Goal: Information Seeking & Learning: Compare options

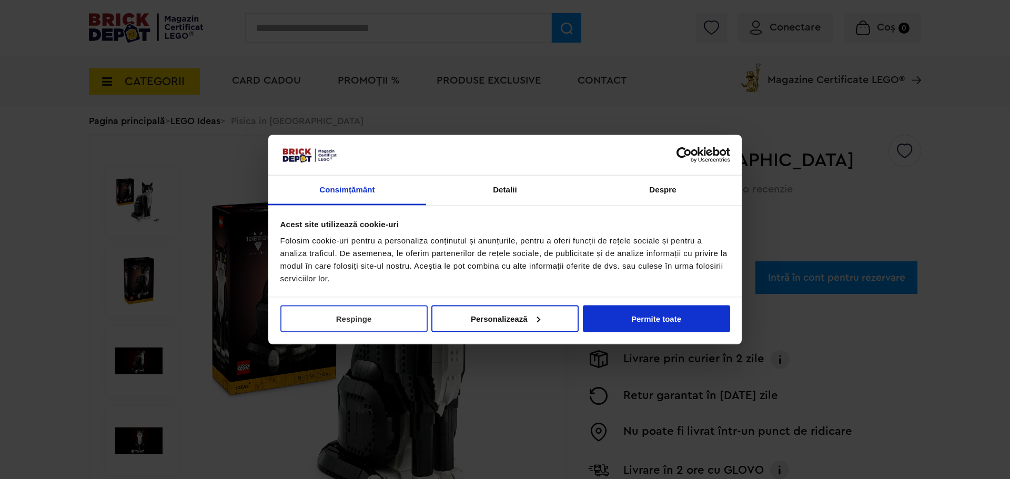
click at [357, 321] on button "Respinge" at bounding box center [353, 318] width 147 height 27
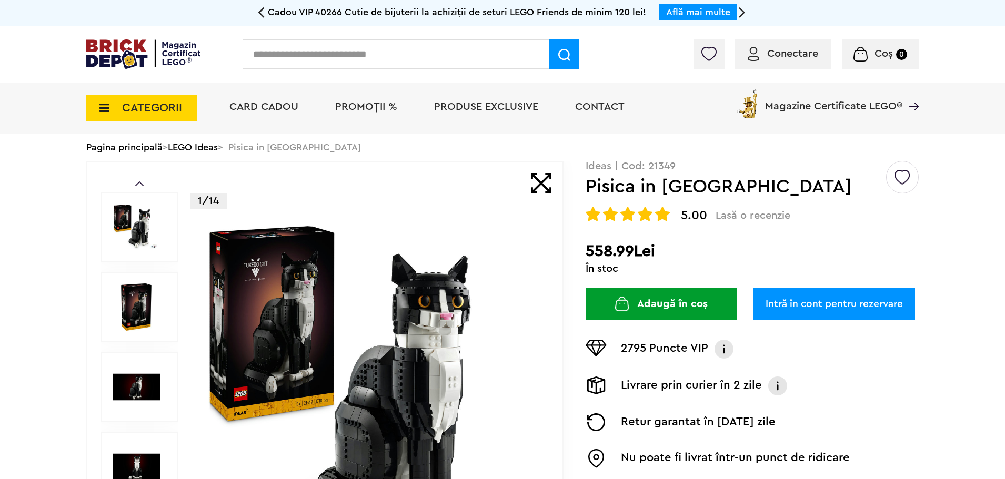
click at [143, 314] on img at bounding box center [136, 307] width 47 height 47
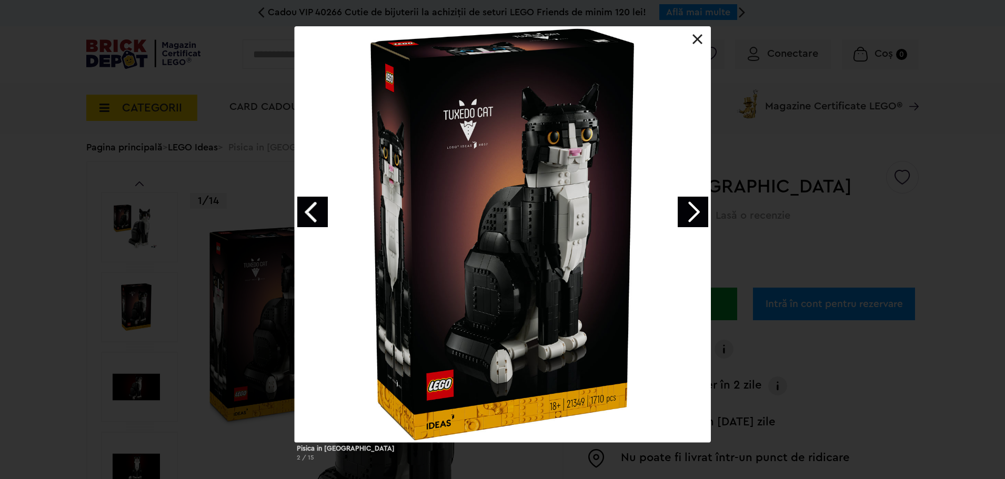
click at [693, 205] on link "Next image" at bounding box center [693, 212] width 31 height 31
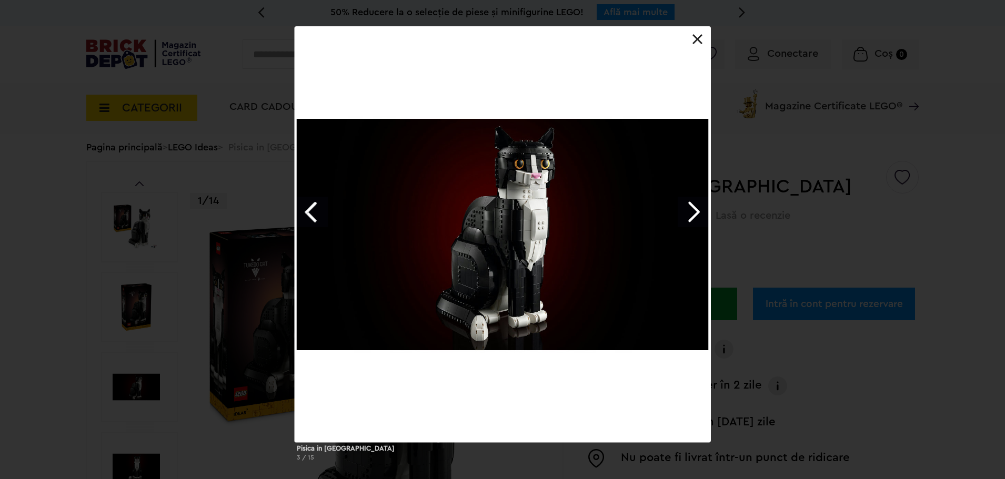
click at [693, 205] on link "Next image" at bounding box center [693, 212] width 31 height 31
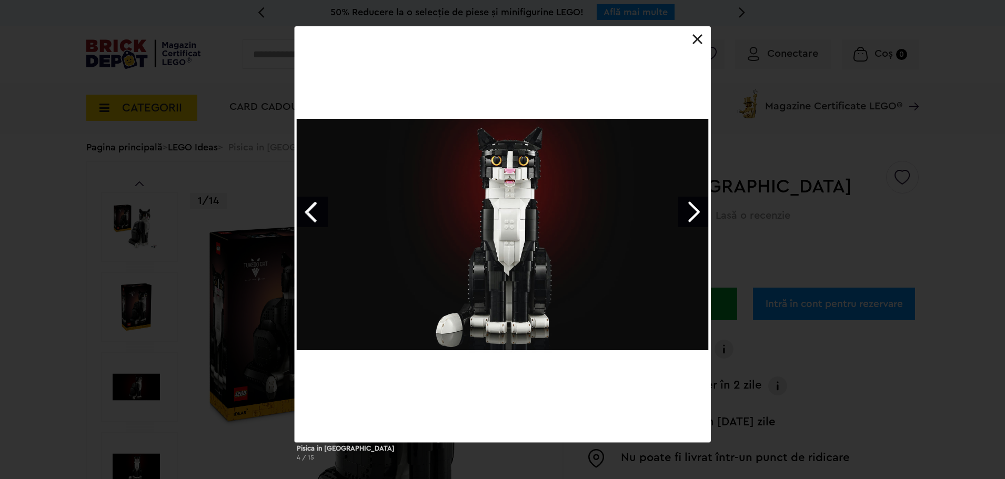
click at [693, 205] on link "Next image" at bounding box center [693, 212] width 31 height 31
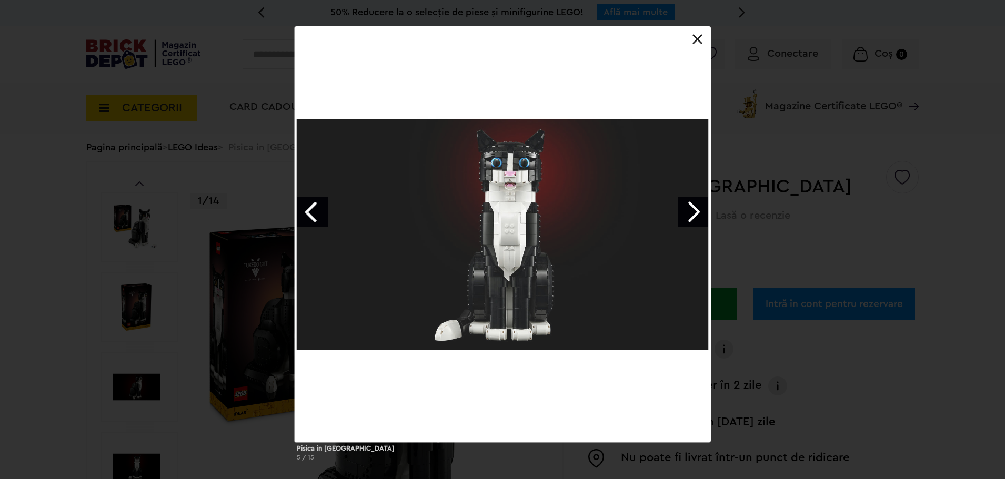
click at [693, 205] on link "Next image" at bounding box center [693, 212] width 31 height 31
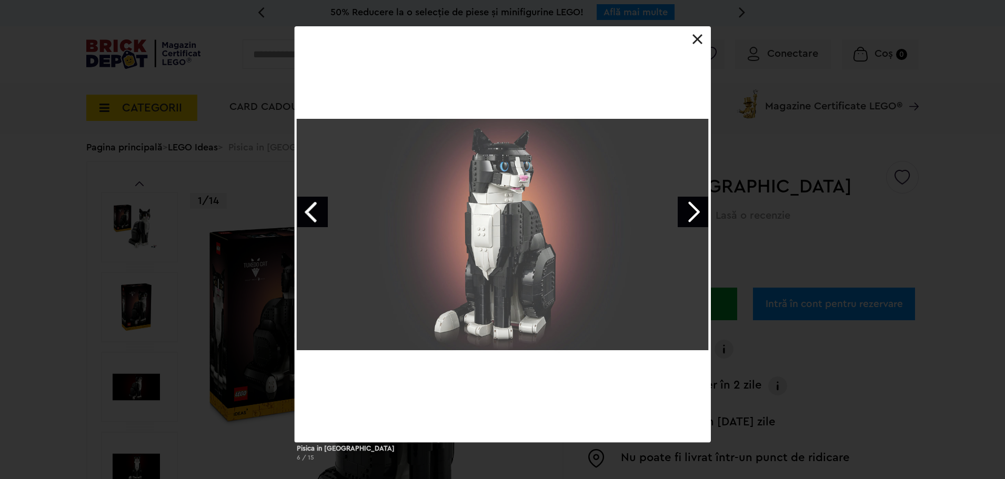
click at [693, 205] on link "Next image" at bounding box center [693, 212] width 31 height 31
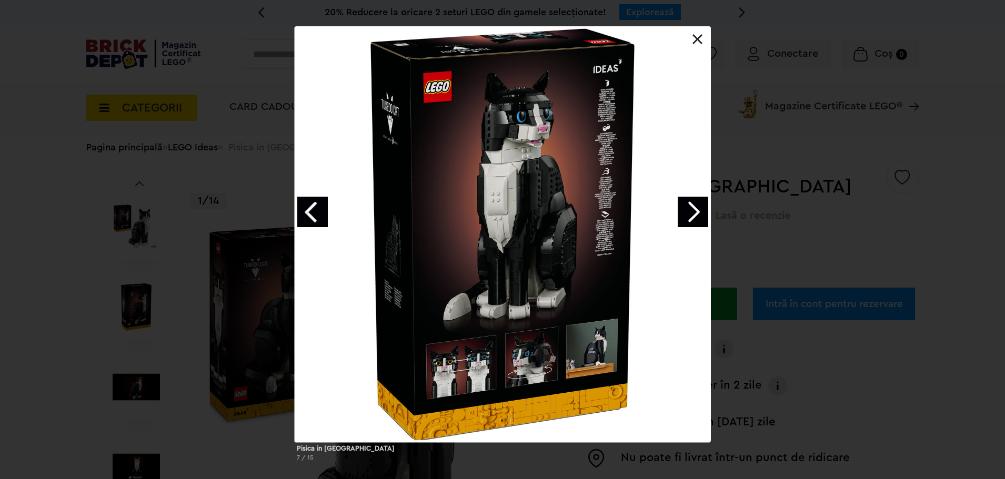
click at [693, 205] on link "Next image" at bounding box center [693, 212] width 31 height 31
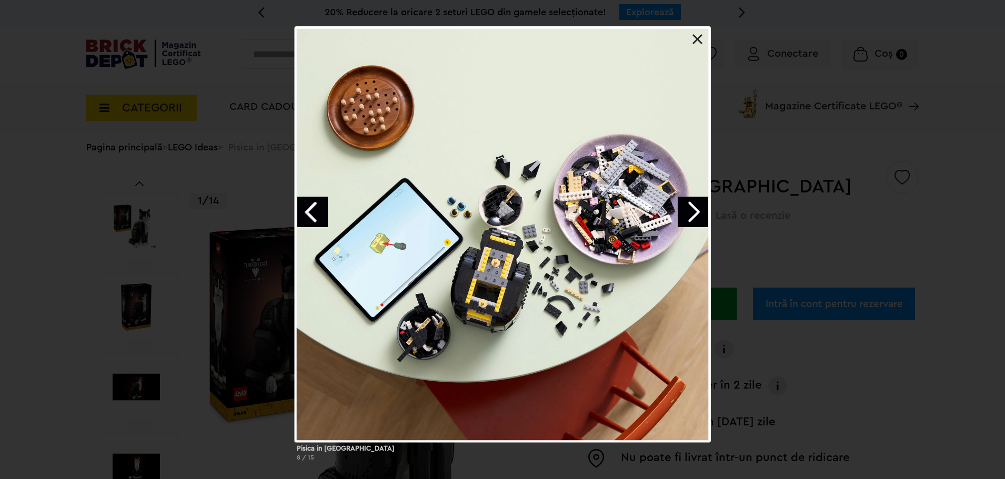
click at [693, 205] on link "Next image" at bounding box center [693, 212] width 31 height 31
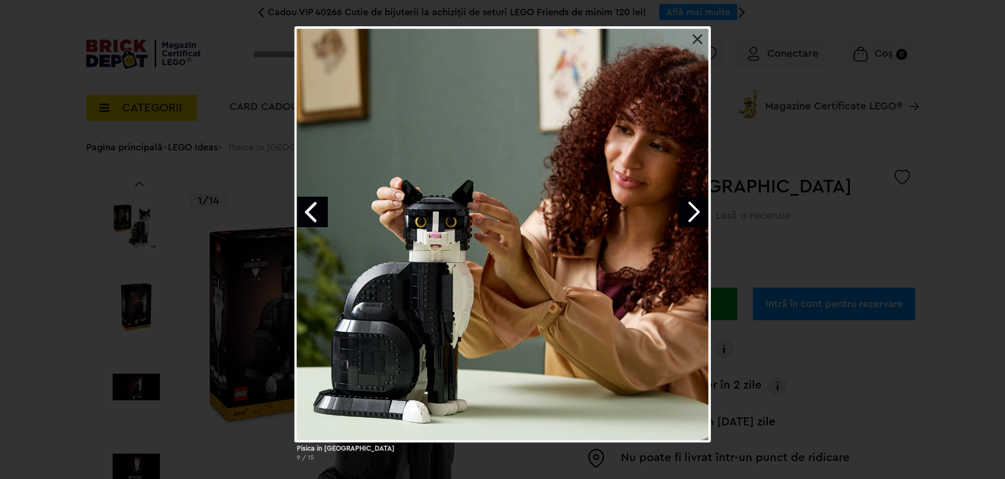
click at [693, 205] on link "Next image" at bounding box center [693, 212] width 31 height 31
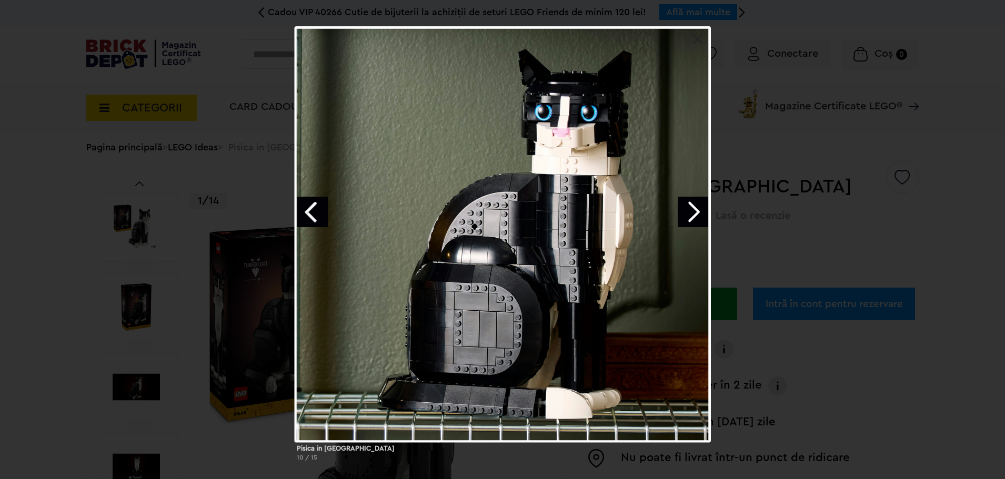
click at [699, 39] on link at bounding box center [697, 39] width 11 height 11
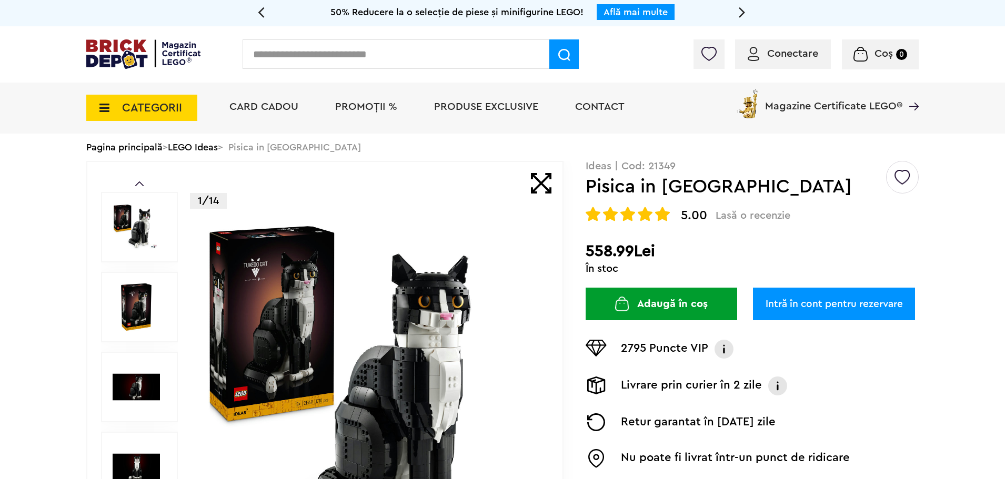
click at [139, 183] on link "Prev" at bounding box center [139, 184] width 8 height 5
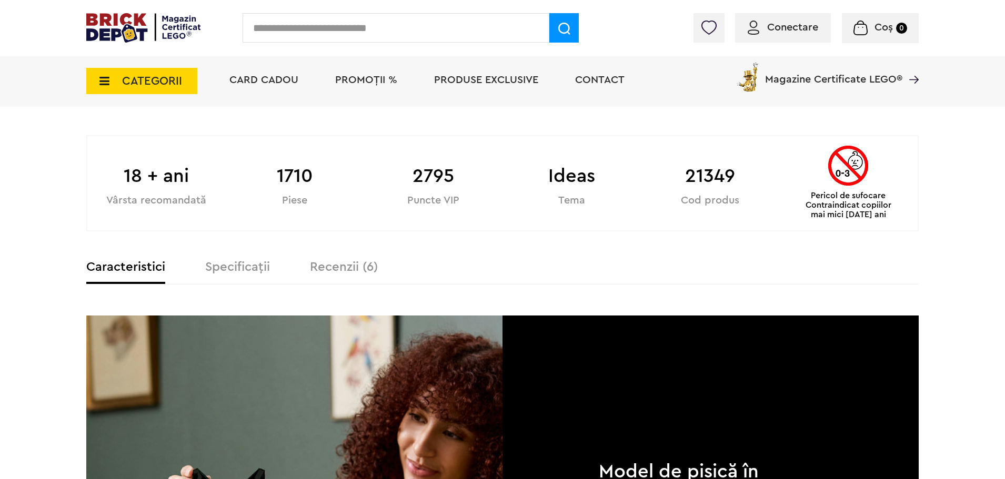
scroll to position [579, 0]
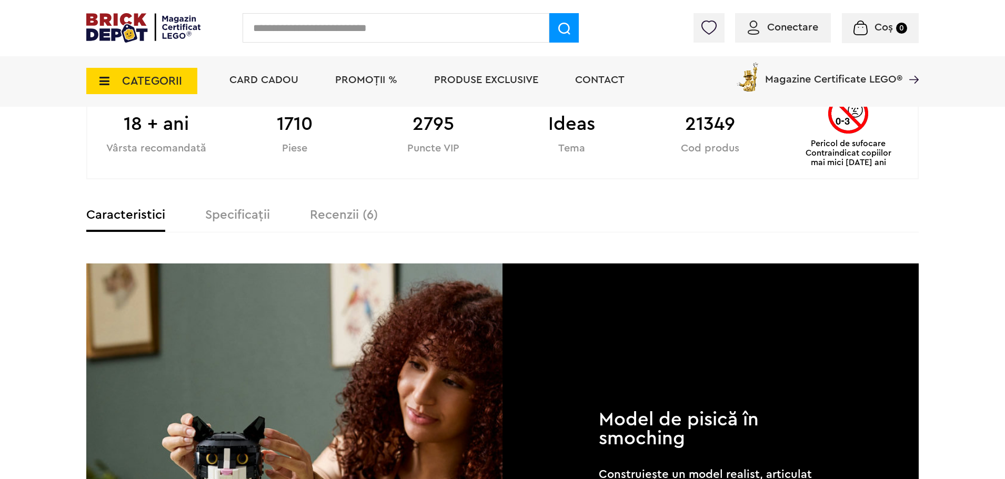
click at [245, 218] on label "Specificații" at bounding box center [237, 215] width 65 height 13
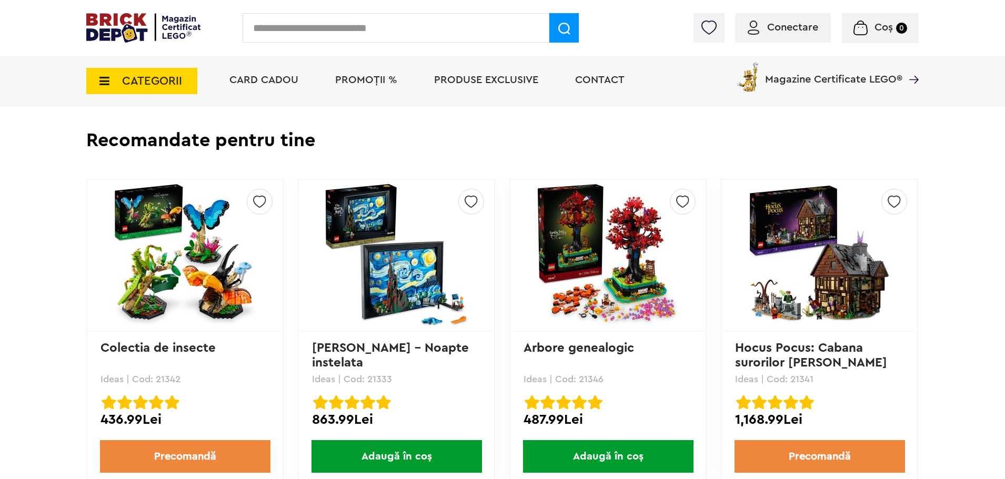
scroll to position [1368, 0]
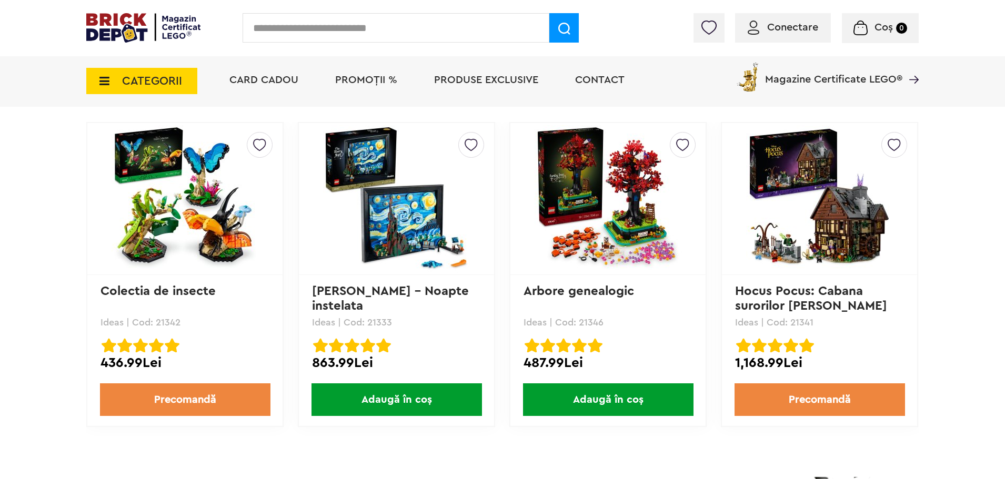
click at [839, 247] on img at bounding box center [819, 198] width 147 height 147
